Goal: Communication & Community: Answer question/provide support

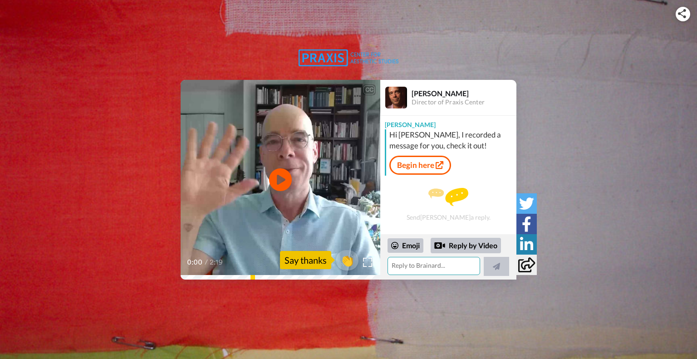
click at [408, 265] on textarea at bounding box center [433, 266] width 93 height 18
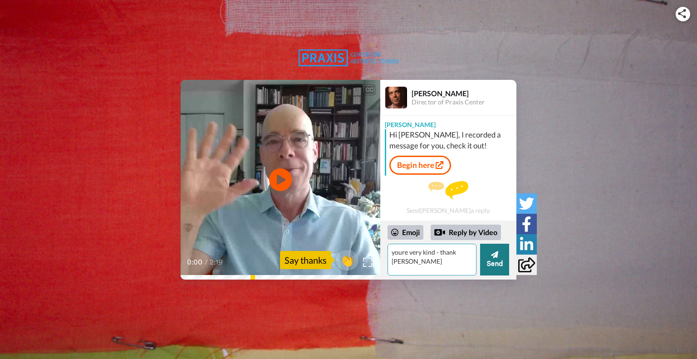
type textarea "youre very kind - thank tou"
click at [492, 259] on button "Send" at bounding box center [494, 260] width 29 height 32
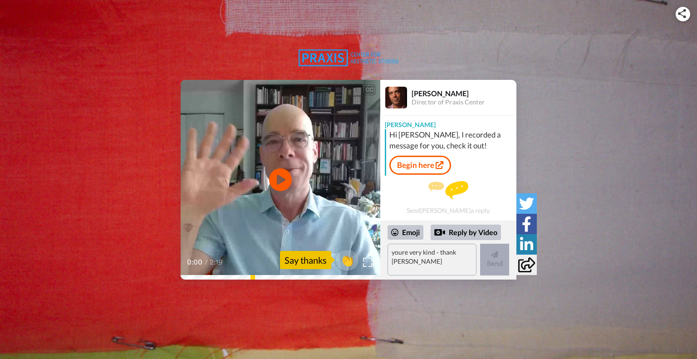
scroll to position [13, 0]
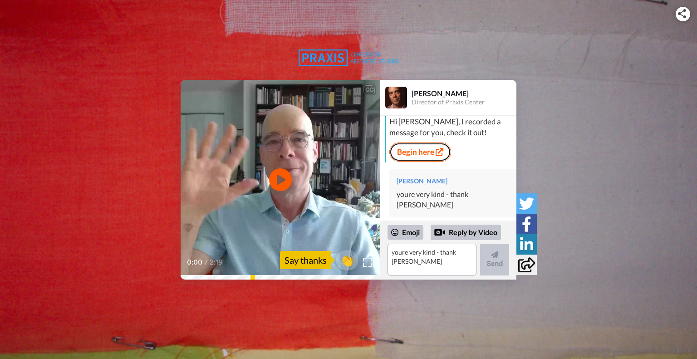
click at [414, 148] on div "Hi Kelly, I recorded a message for you, check it out! Begin here" at bounding box center [449, 139] width 129 height 46
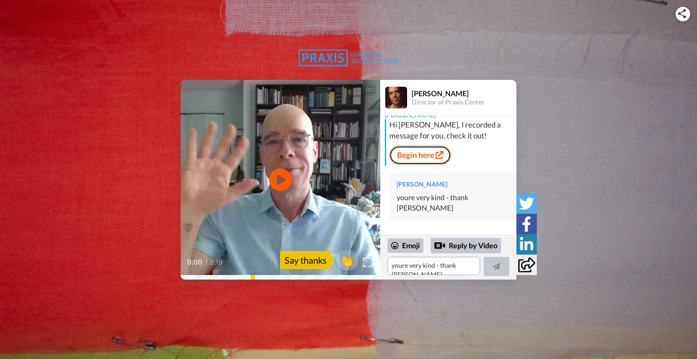
scroll to position [0, 0]
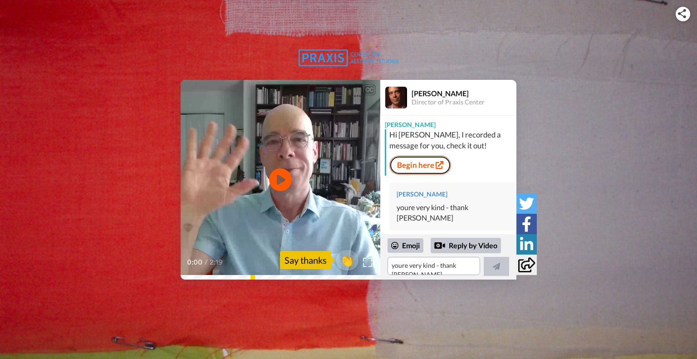
click at [416, 168] on link "Begin here" at bounding box center [420, 165] width 62 height 19
click at [427, 162] on link "Begin here" at bounding box center [420, 165] width 62 height 19
